Goal: Information Seeking & Learning: Learn about a topic

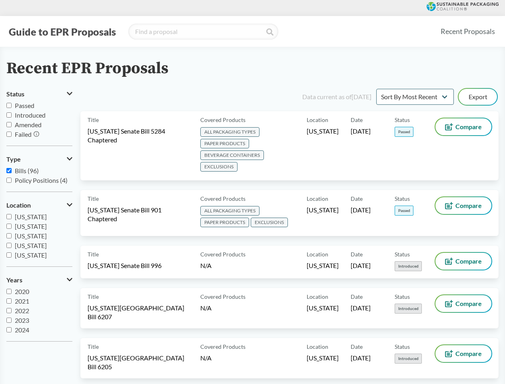
click at [62, 32] on button "Guide to EPR Proposals" at bounding box center [62, 31] width 112 height 13
click at [39, 94] on button "Status" at bounding box center [39, 94] width 66 height 14
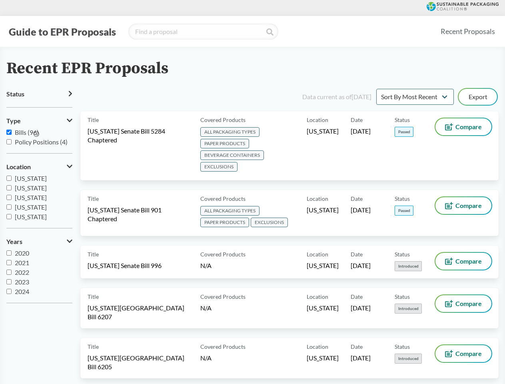
click at [37, 134] on icon at bounding box center [37, 134] width 6 height 6
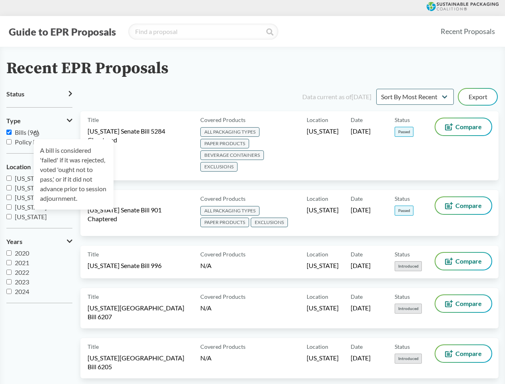
click at [39, 159] on div "A bill is considered 'failed' if it was rejected, voted 'ought not to pass,' or…" at bounding box center [74, 174] width 80 height 70
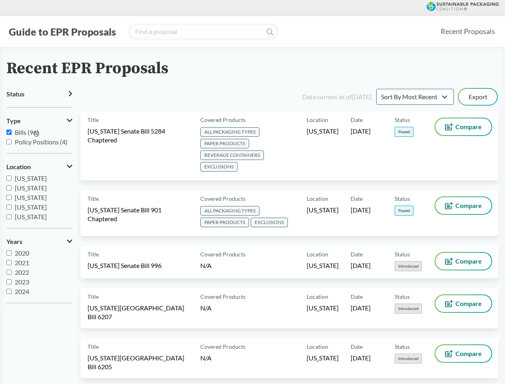
click at [39, 205] on span "[US_STATE]" at bounding box center [31, 207] width 32 height 8
click at [12, 205] on input "[US_STATE]" at bounding box center [8, 206] width 5 height 5
checkbox input "true"
click at [39, 280] on label "2023" at bounding box center [39, 282] width 66 height 10
click at [12, 280] on input "2023" at bounding box center [8, 281] width 5 height 5
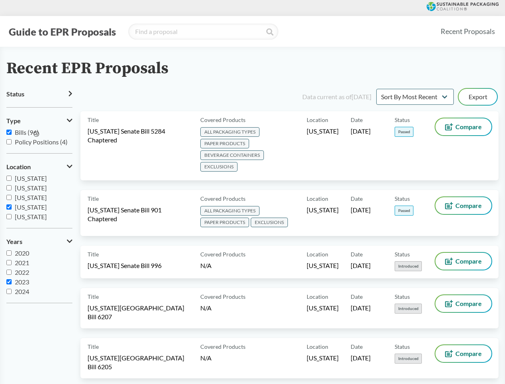
checkbox input "true"
click at [478, 97] on button "Export" at bounding box center [478, 97] width 38 height 16
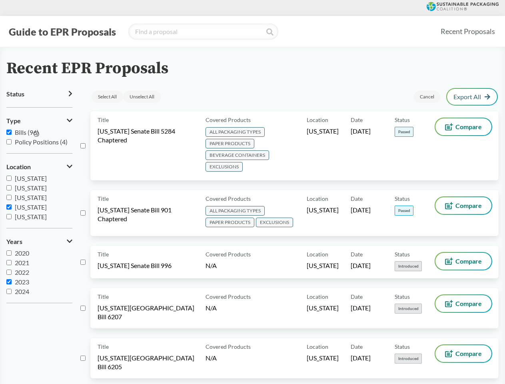
click at [290, 146] on span "ALL PACKAGING TYPES PAPER PRODUCTS BEVERAGE CONTAINERS EXCLUSIONS" at bounding box center [255, 150] width 98 height 46
